Goal: Use online tool/utility: Utilize a website feature to perform a specific function

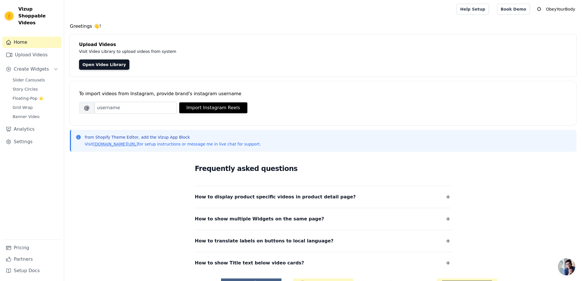
click at [42, 49] on link "Upload Videos" at bounding box center [31, 54] width 59 height 11
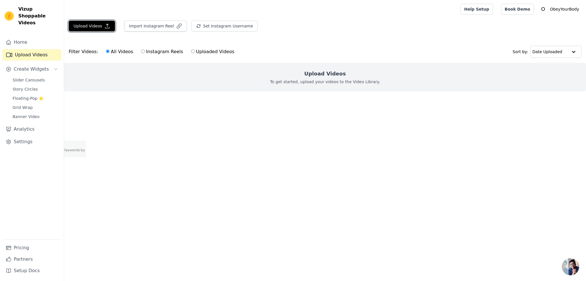
click at [88, 25] on button "Upload Videos" at bounding box center [92, 26] width 46 height 11
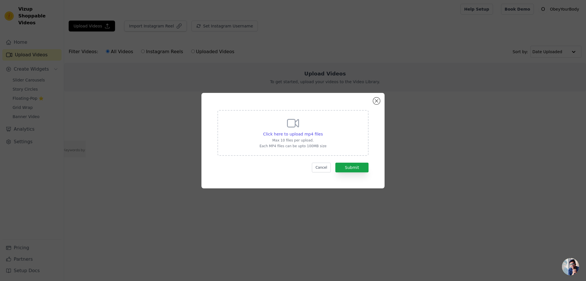
click at [281, 125] on div "Click here to upload mp4 files Max 10 files per upload. Each MP4 files can be u…" at bounding box center [293, 133] width 67 height 32
click at [323, 131] on input "Click here to upload mp4 files Max 10 files per upload. Each MP4 files can be u…" at bounding box center [323, 131] width 0 height 0
type input "C:\fakepath\Elma Influencer.mp4"
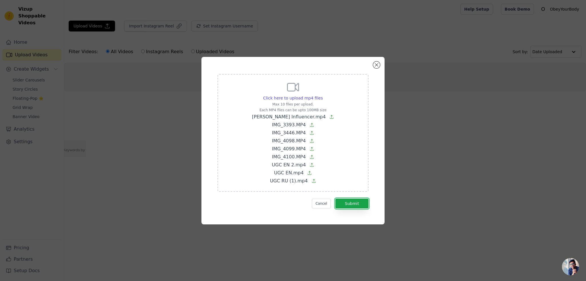
click at [356, 201] on button "Submit" at bounding box center [352, 204] width 33 height 10
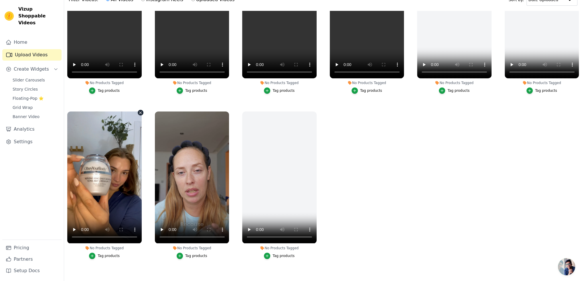
scroll to position [57, 0]
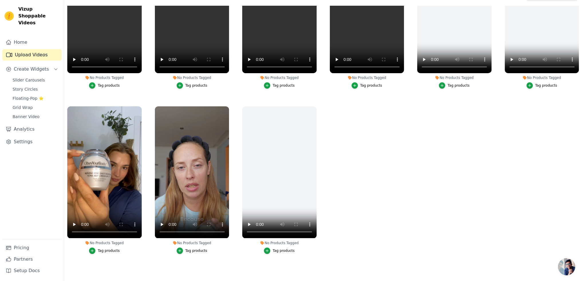
click at [95, 249] on div "button" at bounding box center [92, 251] width 6 height 6
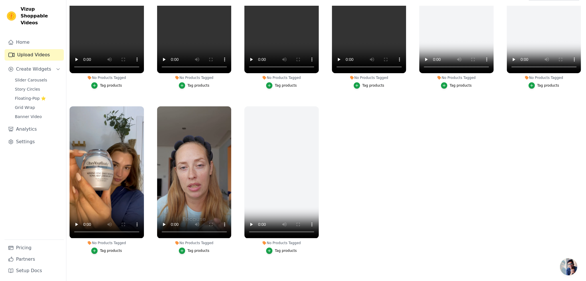
scroll to position [0, 0]
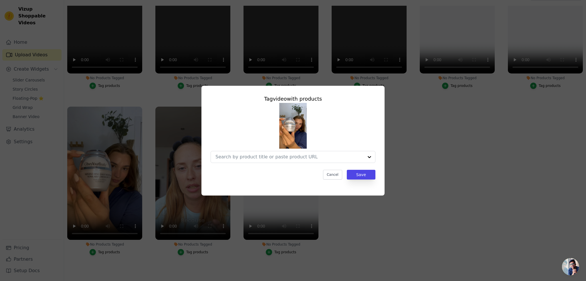
click at [289, 162] on div at bounding box center [290, 156] width 148 height 11
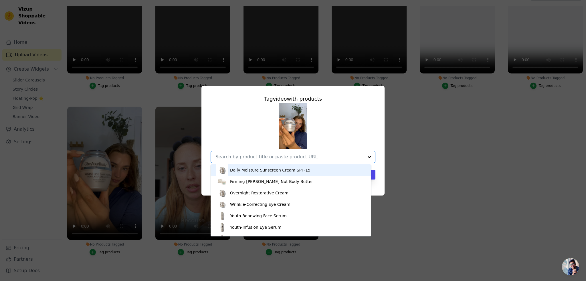
click at [261, 173] on div "Daily Moisture Sunscreen Cream SPF-15" at bounding box center [270, 171] width 80 height 6
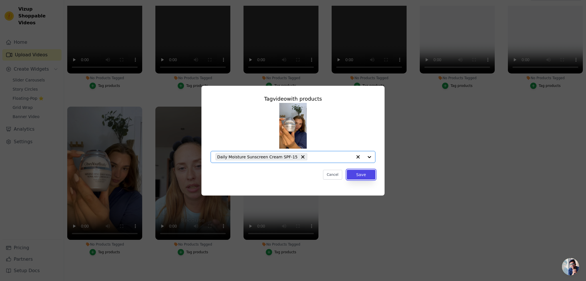
click at [367, 175] on button "Save" at bounding box center [361, 175] width 29 height 10
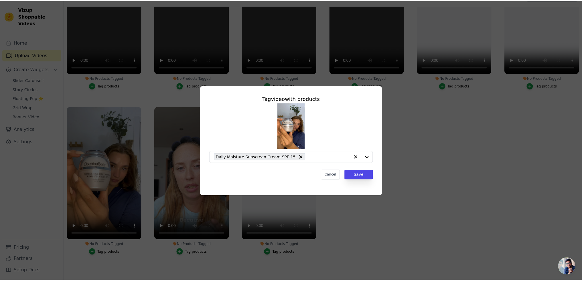
scroll to position [57, 0]
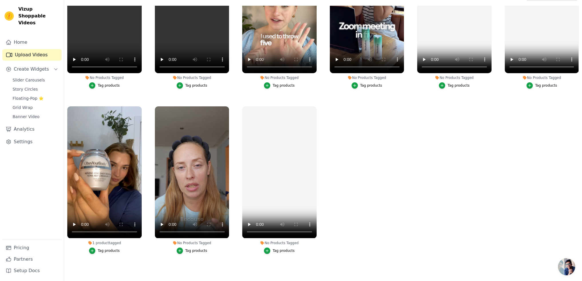
click at [179, 249] on icon "button" at bounding box center [180, 251] width 4 height 4
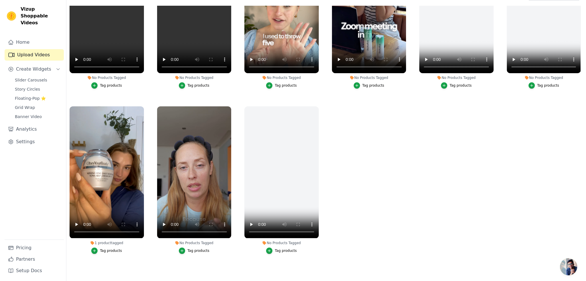
scroll to position [0, 0]
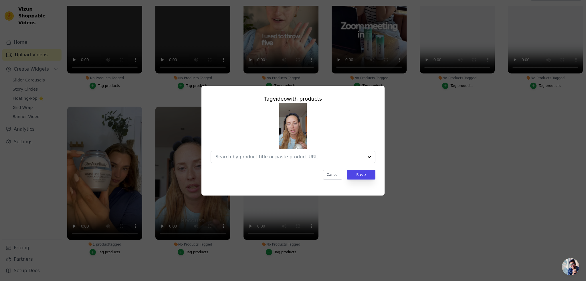
click at [322, 158] on input "No Products Tagged Tag video with products Cancel Save Tag products" at bounding box center [290, 156] width 148 height 5
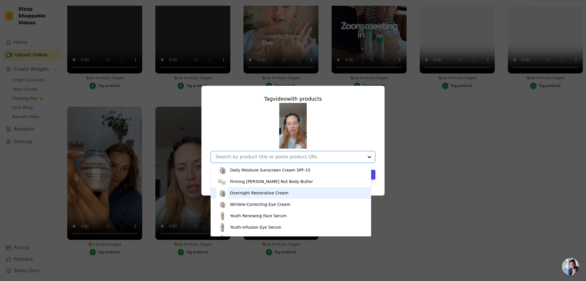
click at [266, 197] on div "Overnight Restorative Cream" at bounding box center [290, 193] width 149 height 11
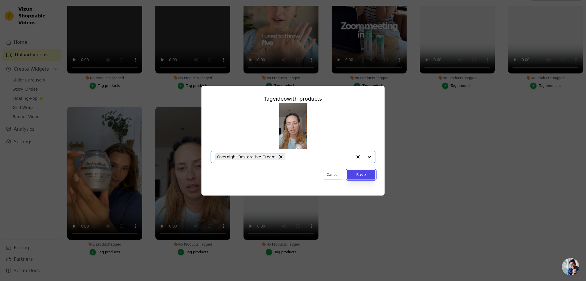
click at [359, 176] on button "Save" at bounding box center [361, 175] width 29 height 10
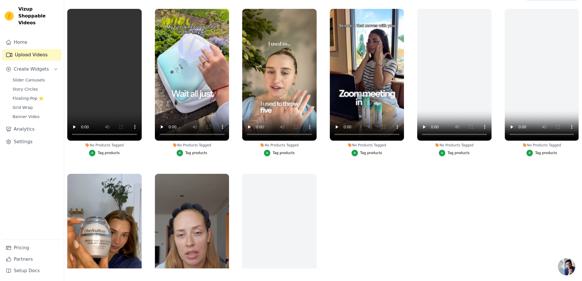
click at [189, 152] on div "Tag products" at bounding box center [196, 153] width 22 height 5
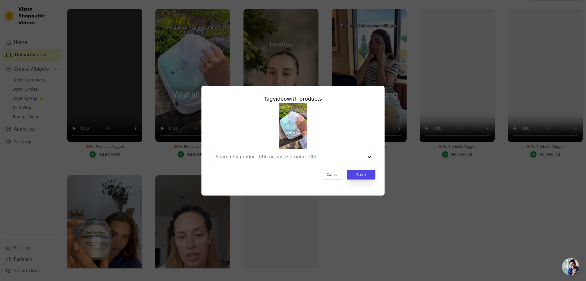
click at [278, 159] on input "No Products Tagged Tag video with products Cancel Save Tag products" at bounding box center [290, 156] width 148 height 5
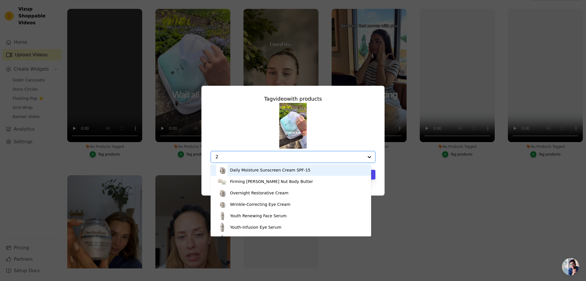
type input "24"
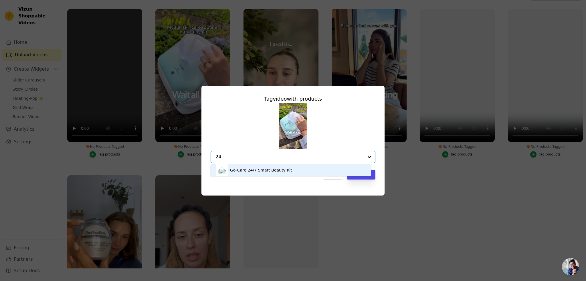
click at [265, 170] on div "Go-Care 24/7 Smart Beauty Kit" at bounding box center [261, 171] width 62 height 6
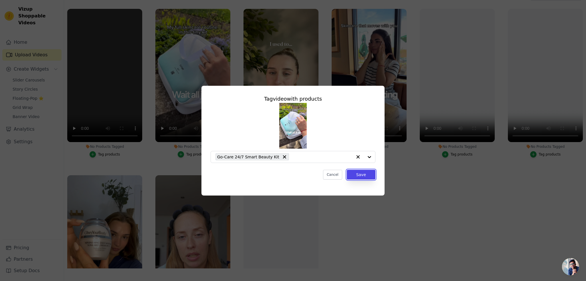
click at [358, 174] on button "Save" at bounding box center [361, 175] width 29 height 10
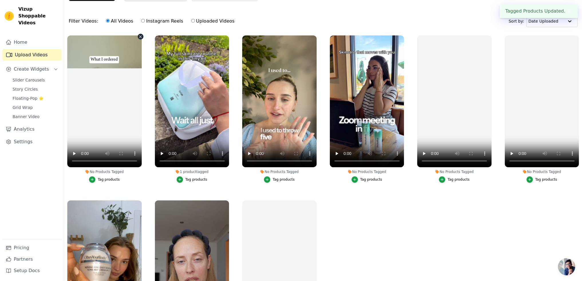
scroll to position [29, 0]
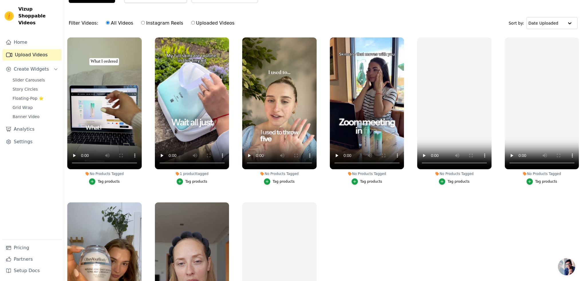
click at [109, 181] on div "Tag products" at bounding box center [109, 182] width 22 height 5
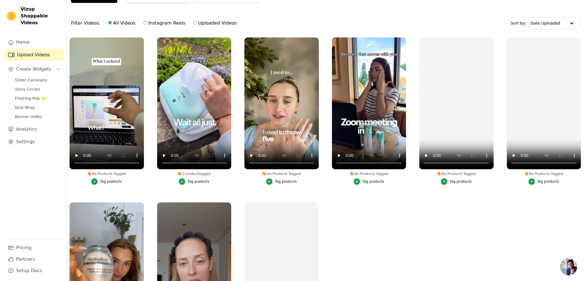
scroll to position [0, 0]
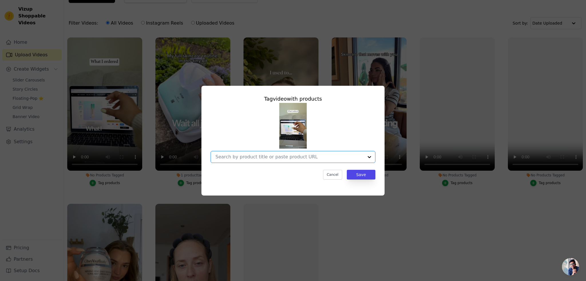
click at [279, 159] on input "No Products Tagged Tag video with products Option undefined, selected. Select i…" at bounding box center [290, 156] width 148 height 5
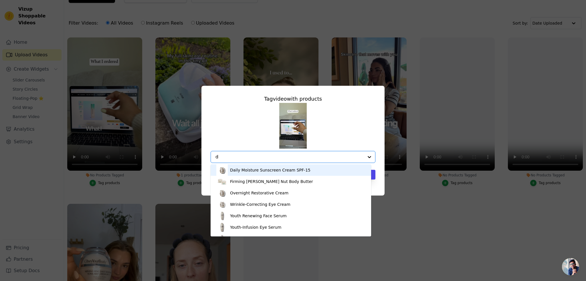
type input "da"
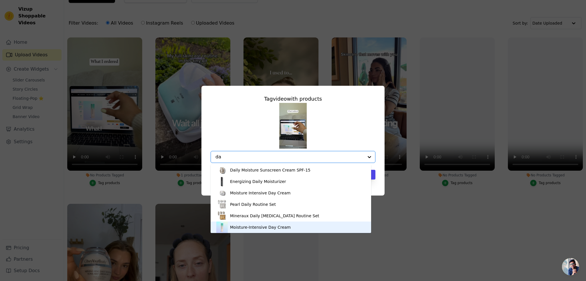
click at [266, 229] on div "Moisture-Intensive Day Cream" at bounding box center [260, 228] width 61 height 6
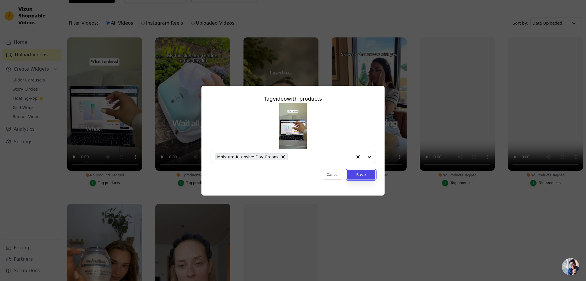
click at [363, 175] on button "Save" at bounding box center [361, 175] width 29 height 10
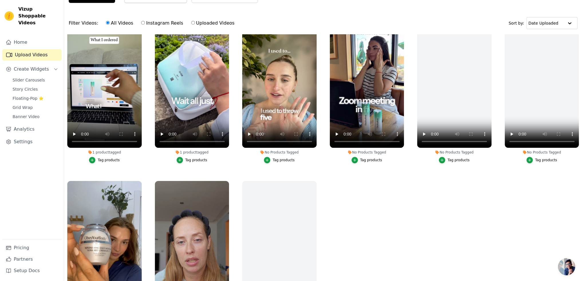
scroll to position [21, 0]
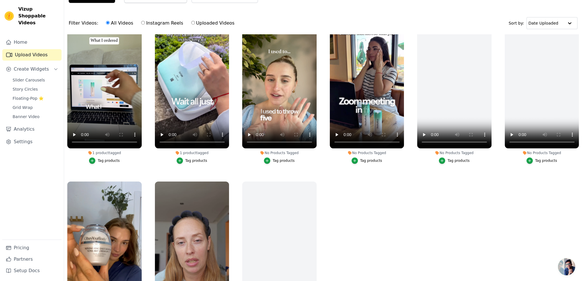
click at [367, 161] on div "Tag products" at bounding box center [371, 161] width 22 height 5
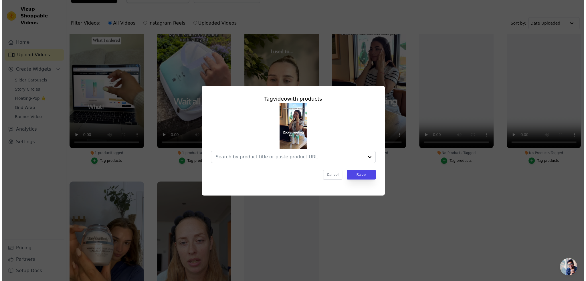
scroll to position [0, 0]
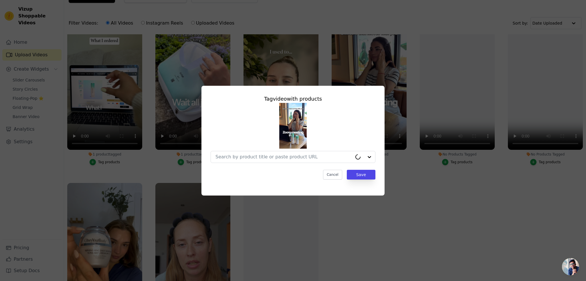
click at [304, 162] on div at bounding box center [284, 156] width 137 height 11
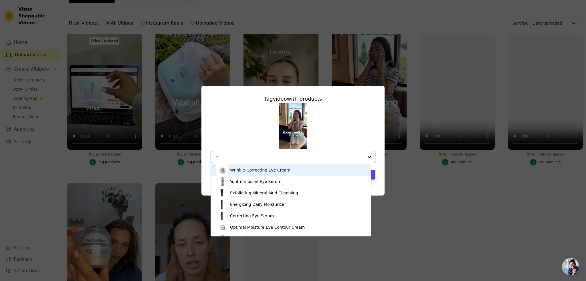
type input "ey"
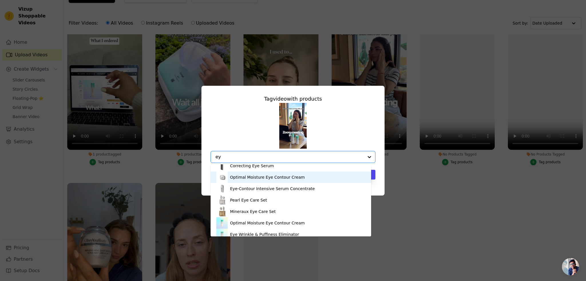
scroll to position [31, 0]
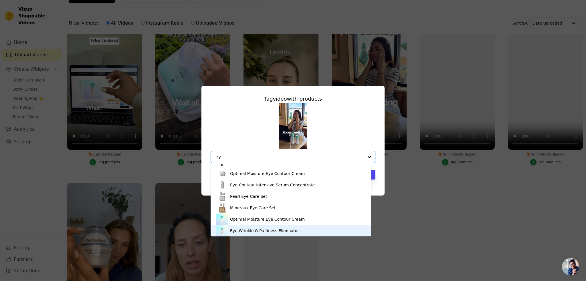
click at [260, 230] on div "Eye Wrinkle & Puffiness Eliminator" at bounding box center [264, 231] width 69 height 6
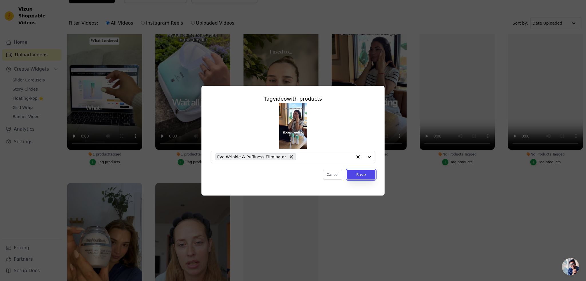
click at [368, 174] on button "Save" at bounding box center [361, 175] width 29 height 10
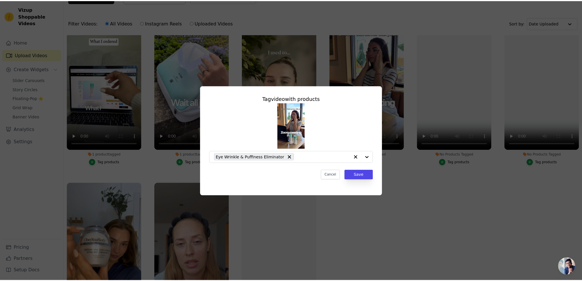
scroll to position [29, 0]
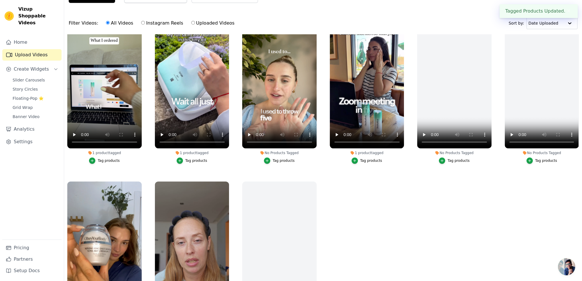
click at [277, 161] on div "Tag products" at bounding box center [284, 161] width 22 height 5
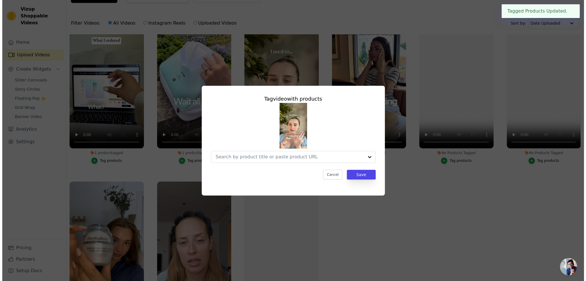
scroll to position [0, 0]
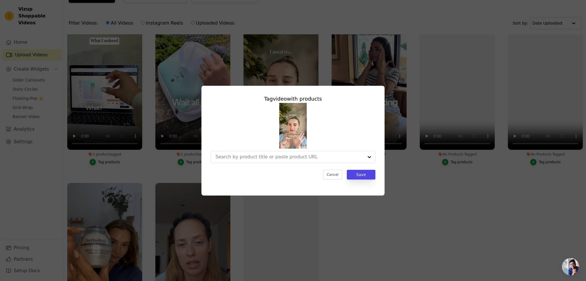
click at [302, 158] on input "No Products Tagged Tag video with products Cancel Save Tag products" at bounding box center [290, 156] width 148 height 5
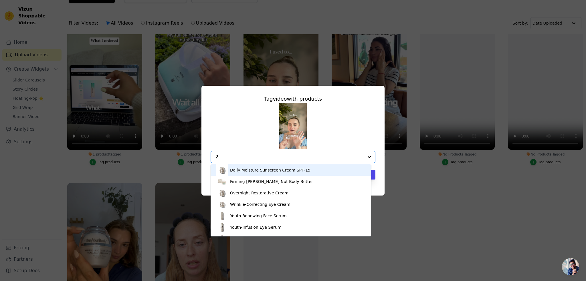
type input "24"
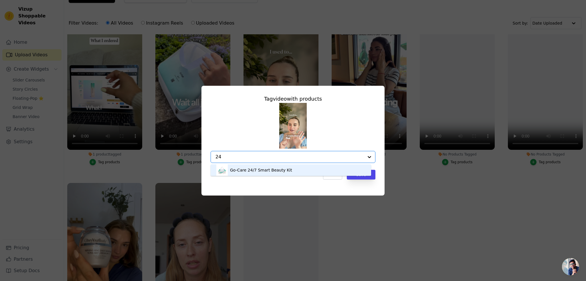
click at [282, 170] on div "Go-Care 24/7 Smart Beauty Kit" at bounding box center [261, 171] width 62 height 6
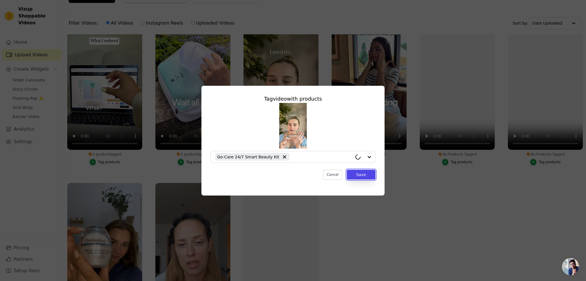
click at [366, 174] on button "Save" at bounding box center [361, 175] width 29 height 10
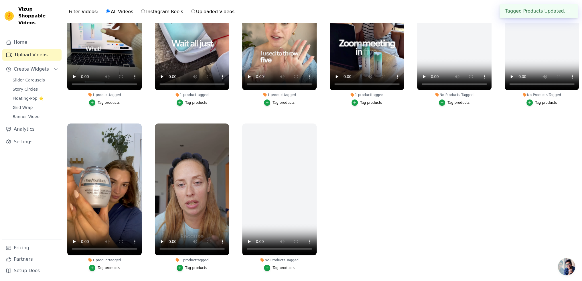
scroll to position [58, 0]
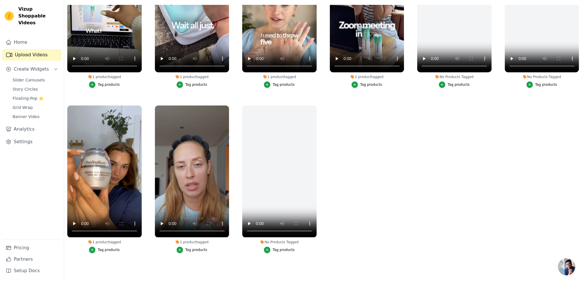
click at [24, 77] on span "Slider Carousels" at bounding box center [29, 80] width 32 height 6
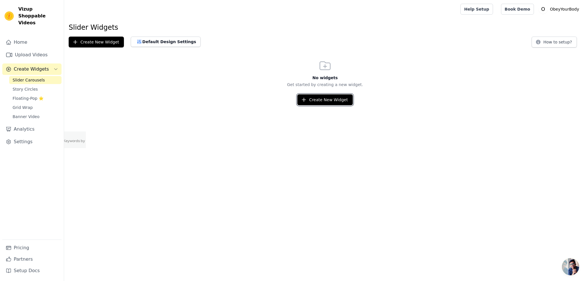
click at [322, 98] on button "Create New Widget" at bounding box center [325, 99] width 55 height 11
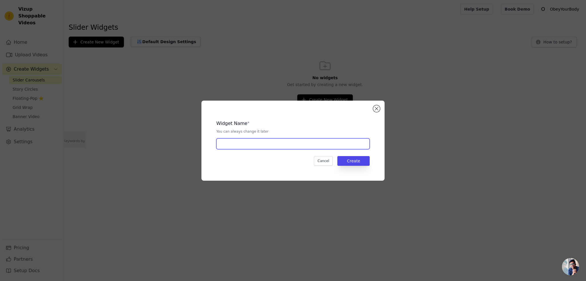
click at [270, 148] on input "text" at bounding box center [292, 144] width 153 height 11
type input "h"
type input "Main"
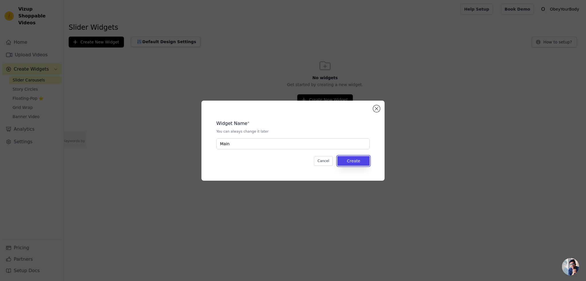
click at [360, 164] on button "Create" at bounding box center [354, 161] width 32 height 10
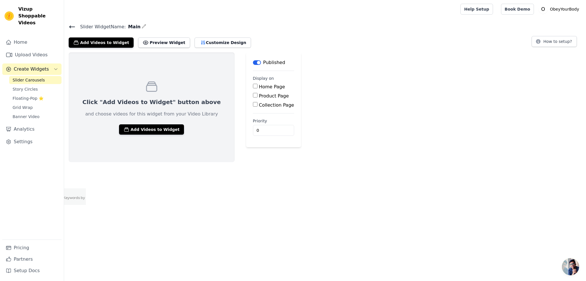
click at [259, 86] on label "Home Page" at bounding box center [272, 86] width 26 height 5
click at [253, 86] on input "Home Page" at bounding box center [255, 86] width 5 height 5
checkbox input "true"
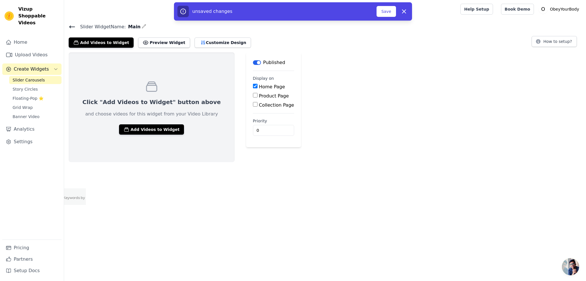
click at [259, 95] on label "Product Page" at bounding box center [274, 95] width 30 height 5
click at [253, 95] on input "Product Page" at bounding box center [255, 95] width 5 height 5
checkbox input "true"
click at [145, 130] on button "Add Videos to Widget" at bounding box center [151, 130] width 65 height 10
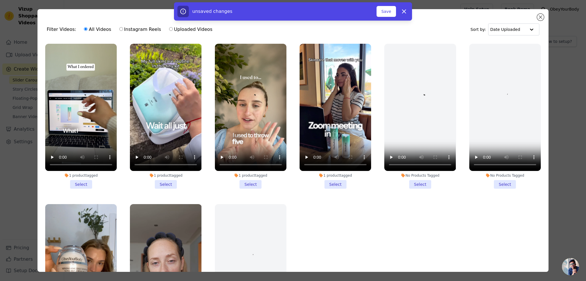
click at [81, 183] on li "1 product tagged Select" at bounding box center [81, 116] width 72 height 145
click at [0, 0] on input "1 product tagged Select" at bounding box center [0, 0] width 0 height 0
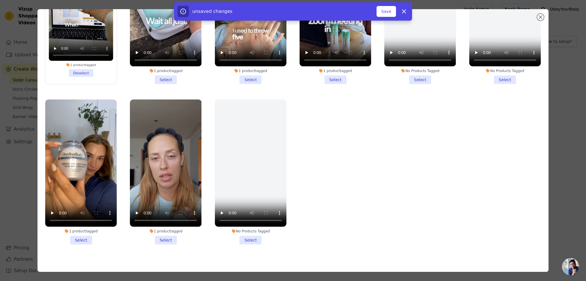
scroll to position [50, 0]
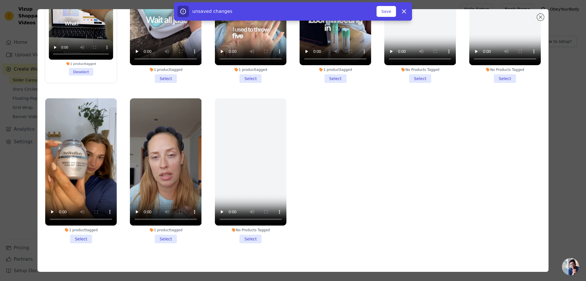
click at [82, 233] on li "1 product tagged Select" at bounding box center [81, 171] width 72 height 145
click at [0, 0] on input "1 product tagged Select" at bounding box center [0, 0] width 0 height 0
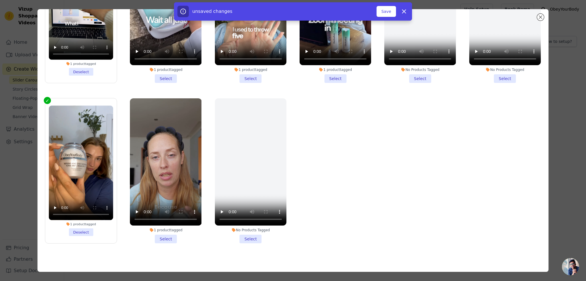
click at [166, 235] on li "1 product tagged Select" at bounding box center [166, 171] width 72 height 145
click at [0, 0] on input "1 product tagged Select" at bounding box center [0, 0] width 0 height 0
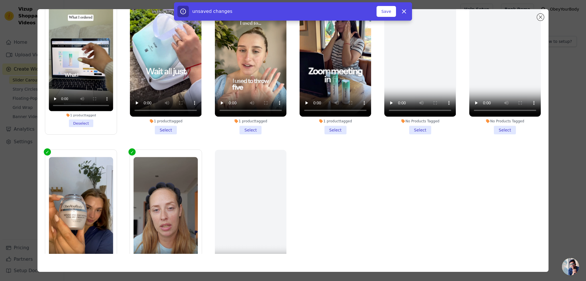
scroll to position [0, 0]
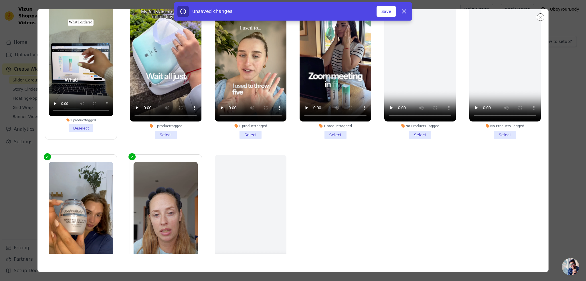
click at [164, 132] on li "1 product tagged Select" at bounding box center [166, 66] width 72 height 145
click at [0, 0] on input "1 product tagged Select" at bounding box center [0, 0] width 0 height 0
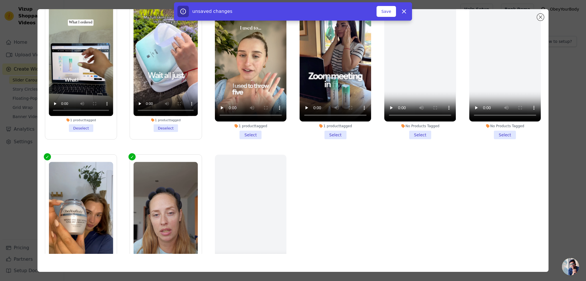
click at [337, 132] on li "1 product tagged Select" at bounding box center [336, 66] width 72 height 145
click at [0, 0] on input "1 product tagged Select" at bounding box center [0, 0] width 0 height 0
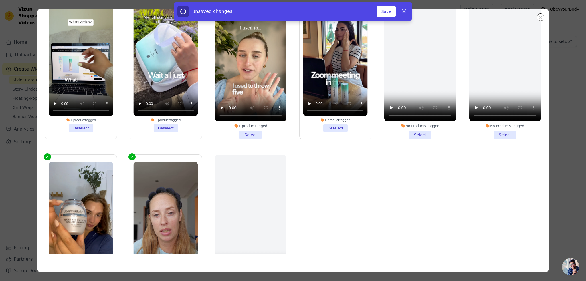
click at [250, 131] on li "1 product tagged Select" at bounding box center [251, 66] width 72 height 145
click at [0, 0] on input "1 product tagged Select" at bounding box center [0, 0] width 0 height 0
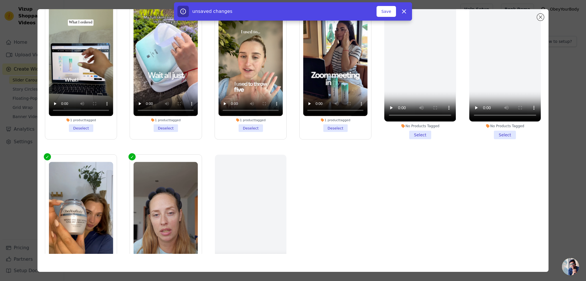
click at [386, 11] on button "Save" at bounding box center [386, 11] width 19 height 11
click at [381, 12] on button "Add To Widget" at bounding box center [377, 11] width 38 height 11
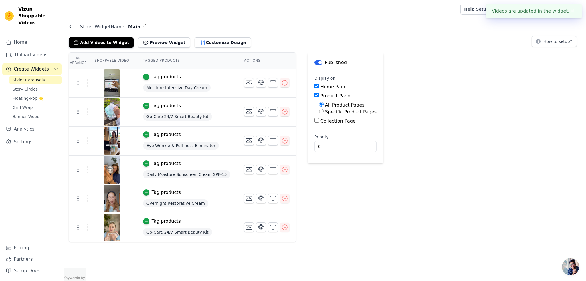
click at [159, 40] on button "Preview Widget" at bounding box center [164, 43] width 52 height 10
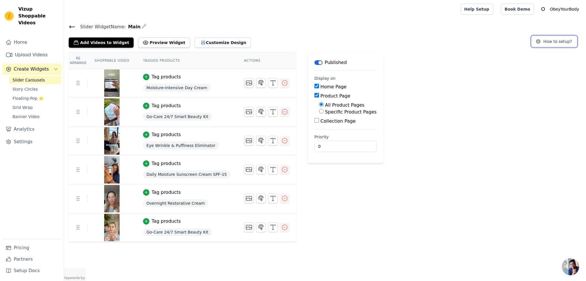
click at [553, 40] on button "How to setup?" at bounding box center [554, 41] width 45 height 11
